Goal: Find specific page/section: Find specific page/section

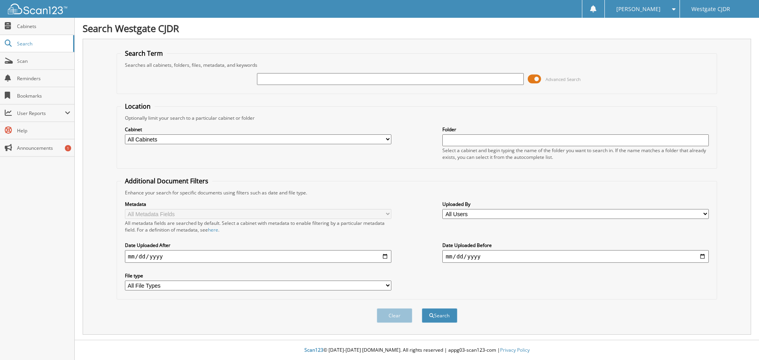
click at [302, 78] on input "text" at bounding box center [390, 79] width 267 height 12
type input "33469p"
click at [422, 309] on button "Search" at bounding box center [440, 316] width 36 height 15
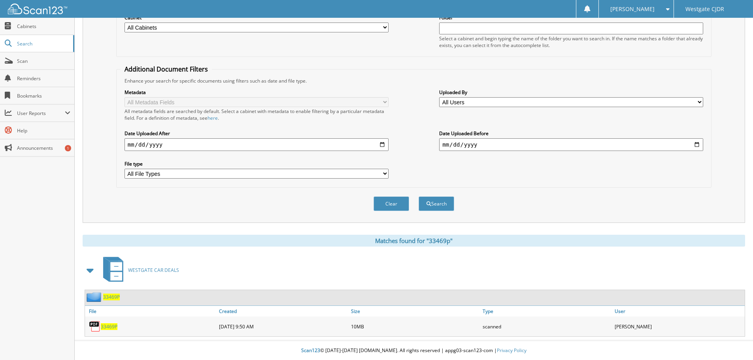
scroll to position [113, 0]
click at [112, 327] on span "33469P" at bounding box center [109, 326] width 17 height 7
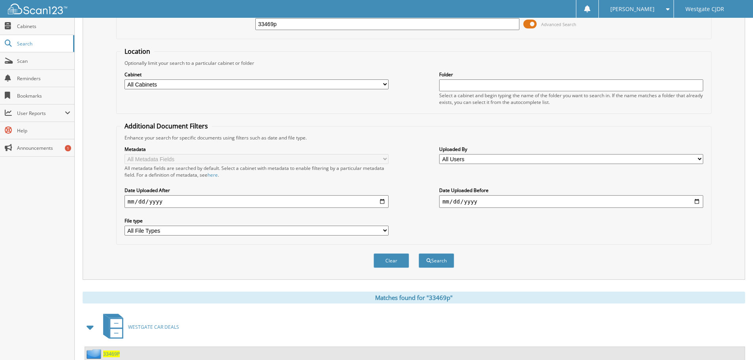
scroll to position [0, 0]
